Goal: Navigation & Orientation: Find specific page/section

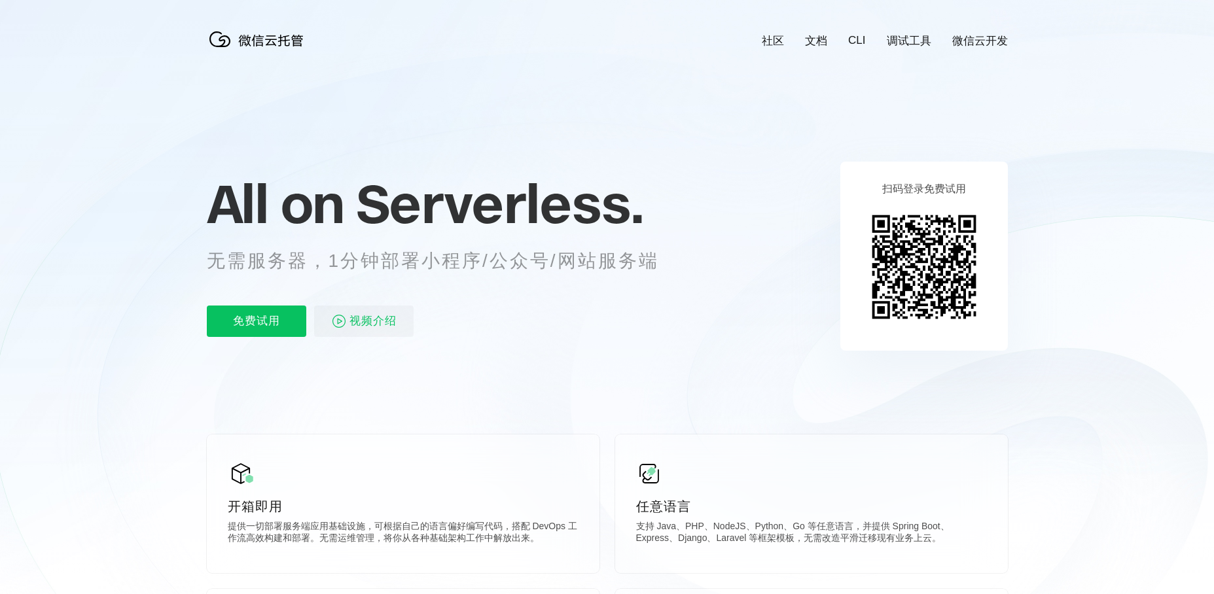
scroll to position [0, 2327]
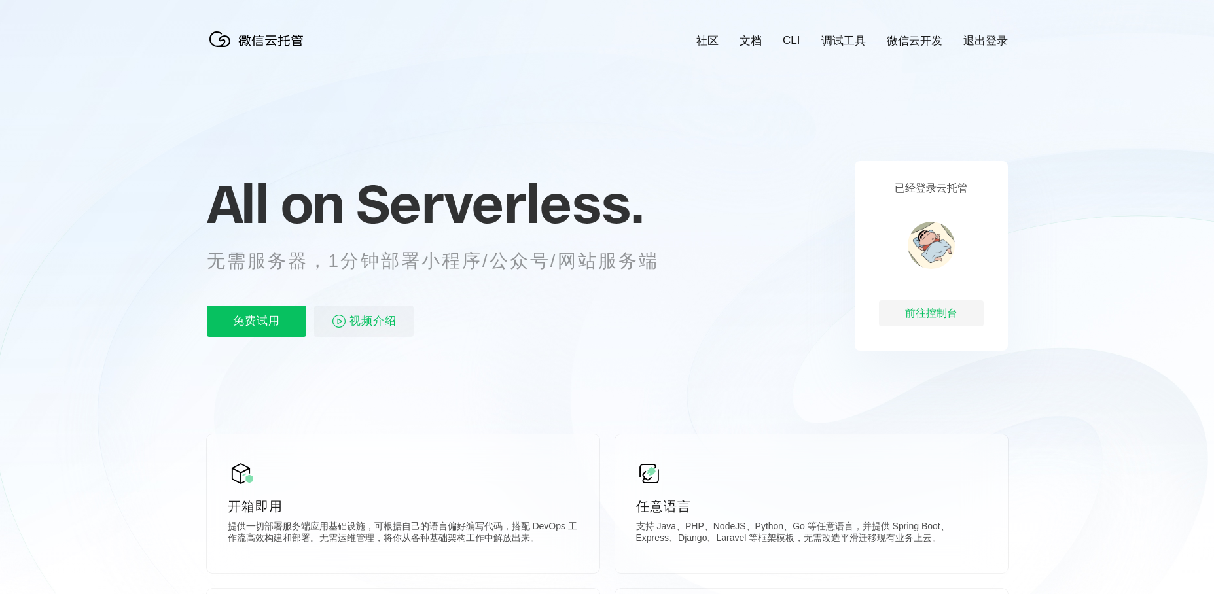
scroll to position [0, 2327]
click at [913, 38] on link "微信云开发" at bounding box center [915, 40] width 56 height 15
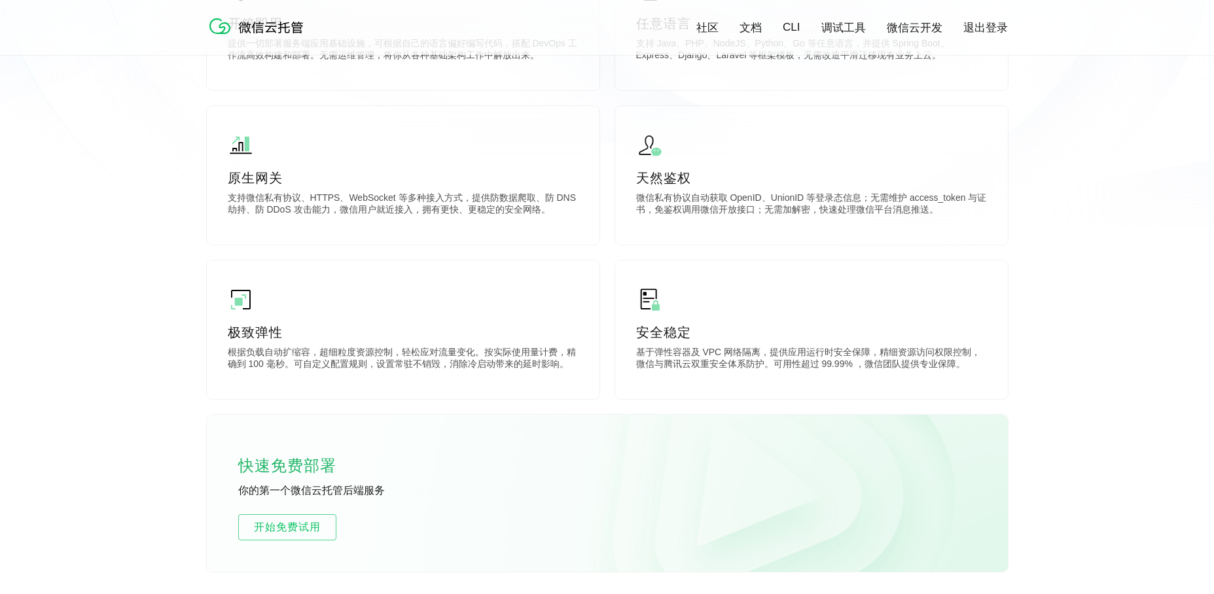
scroll to position [524, 0]
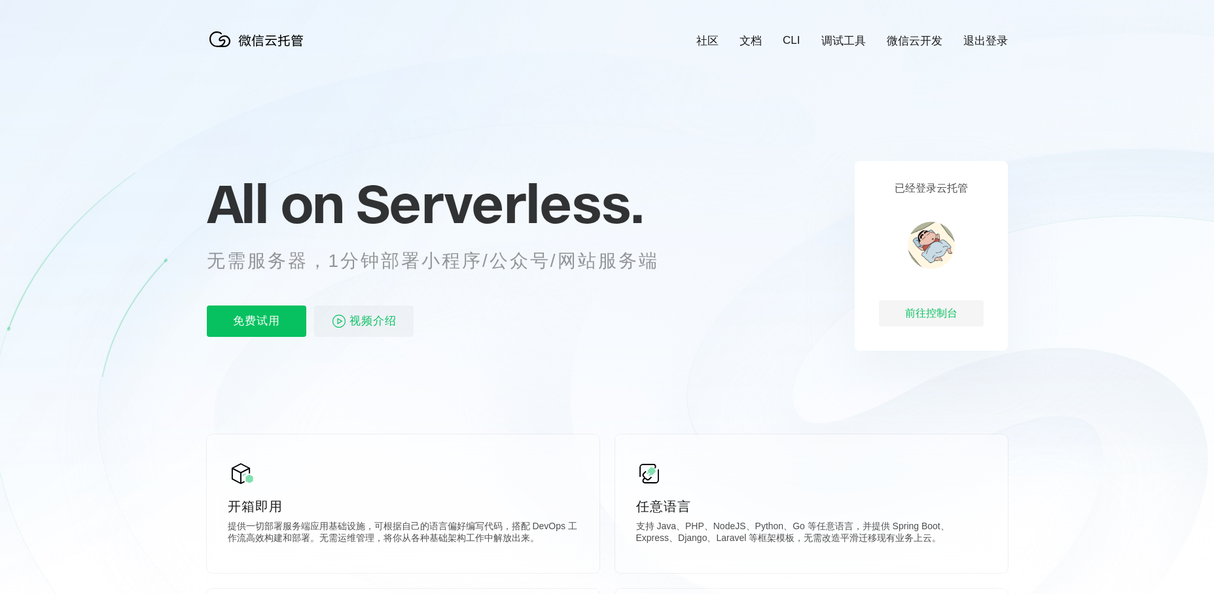
click at [904, 40] on link "微信云开发" at bounding box center [915, 40] width 56 height 15
